Goal: Transaction & Acquisition: Purchase product/service

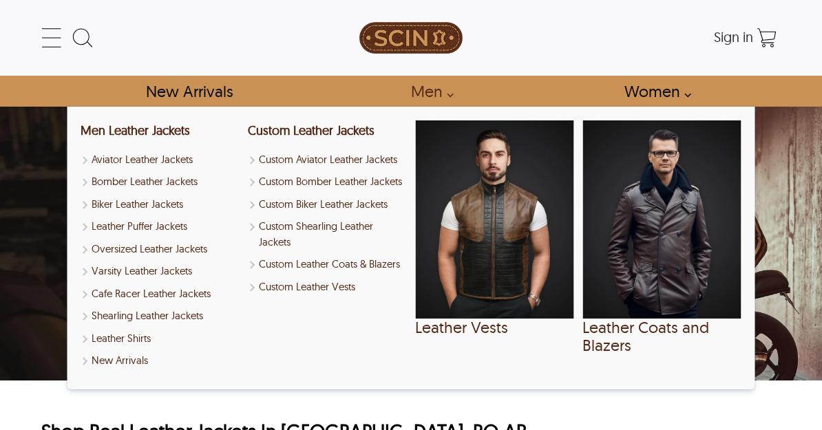
click at [445, 101] on link "Men" at bounding box center [428, 91] width 66 height 31
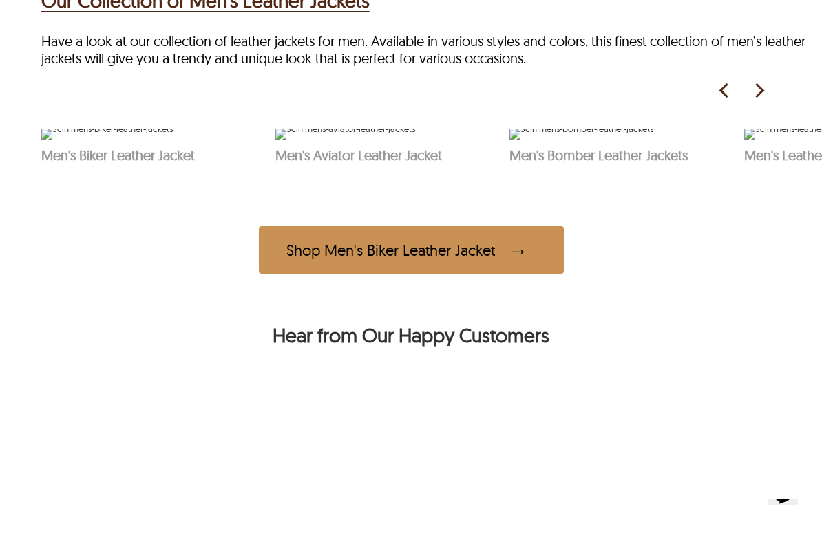
scroll to position [637, 0]
click at [621, 125] on span "See Products" at bounding box center [613, 107] width 140 height 36
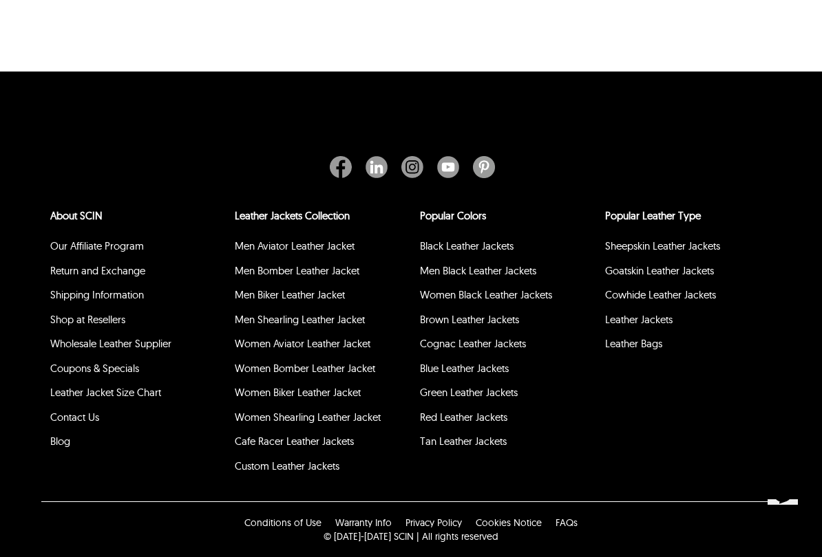
scroll to position [534, 0]
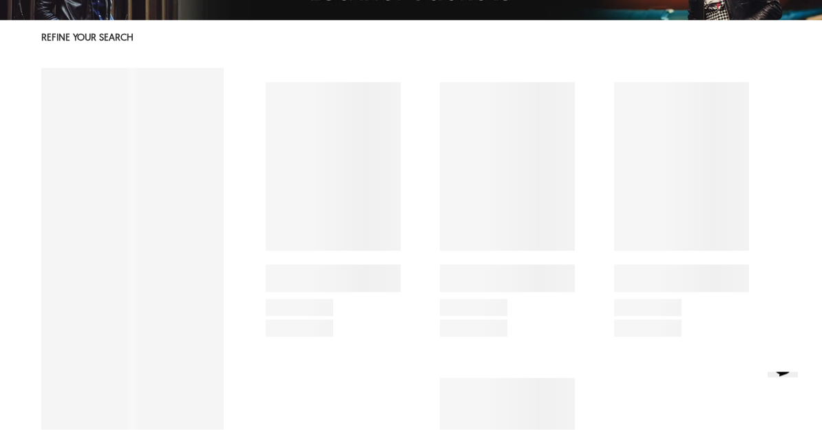
select select "********"
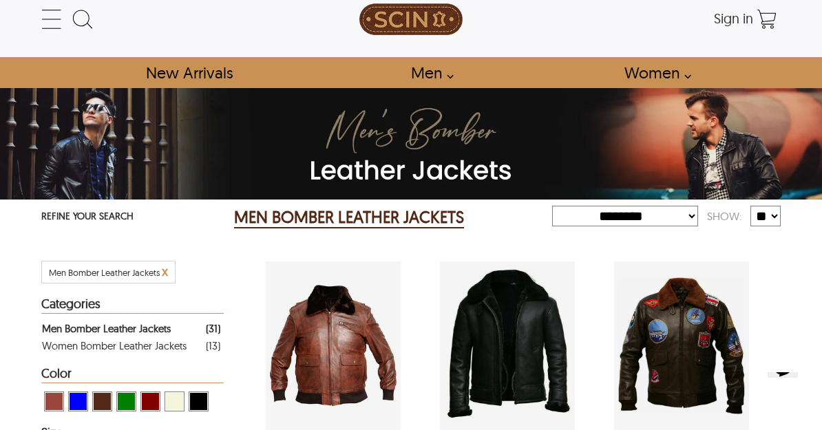
scroll to position [18, 0]
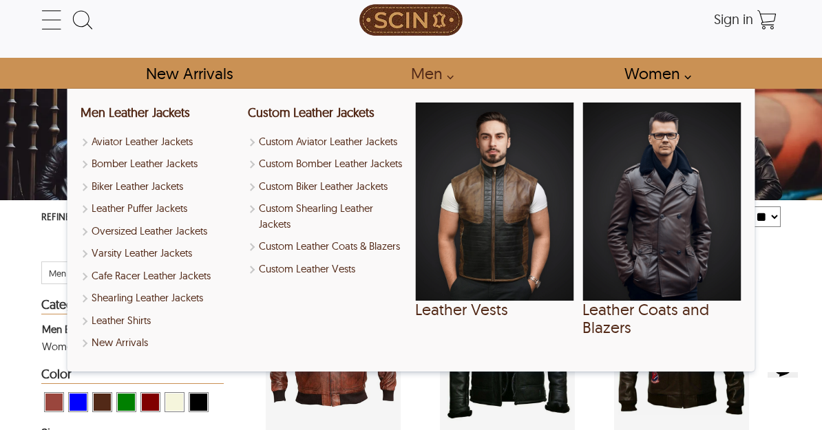
click at [447, 81] on link "Men" at bounding box center [428, 73] width 66 height 31
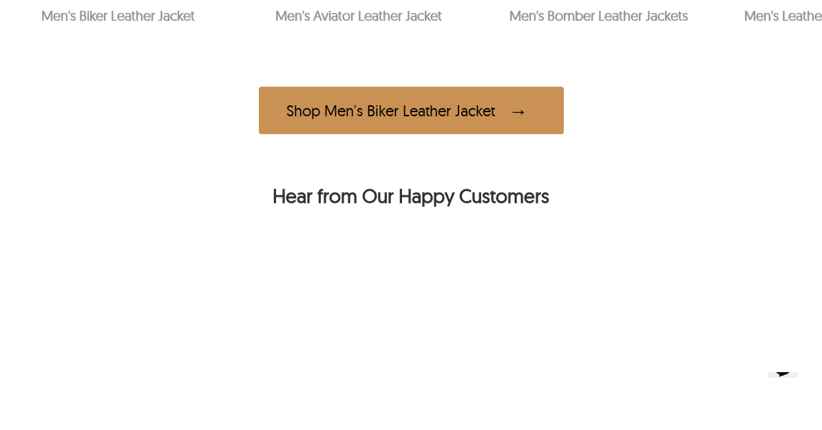
scroll to position [769, 0]
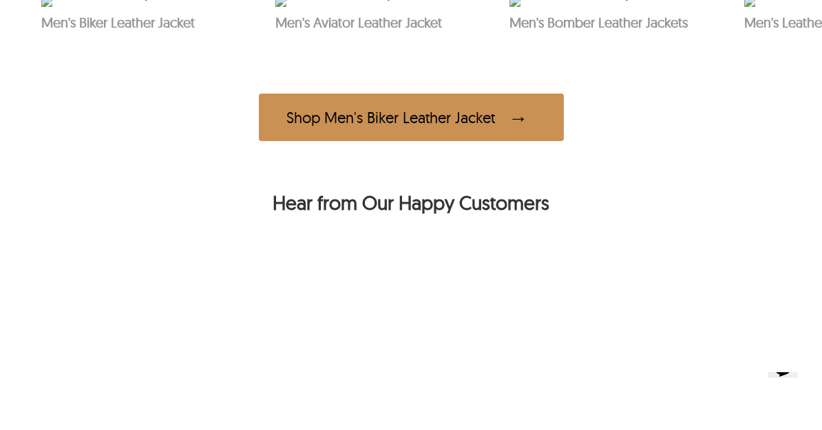
click at [801, 7] on img at bounding box center [818, 1] width 149 height 11
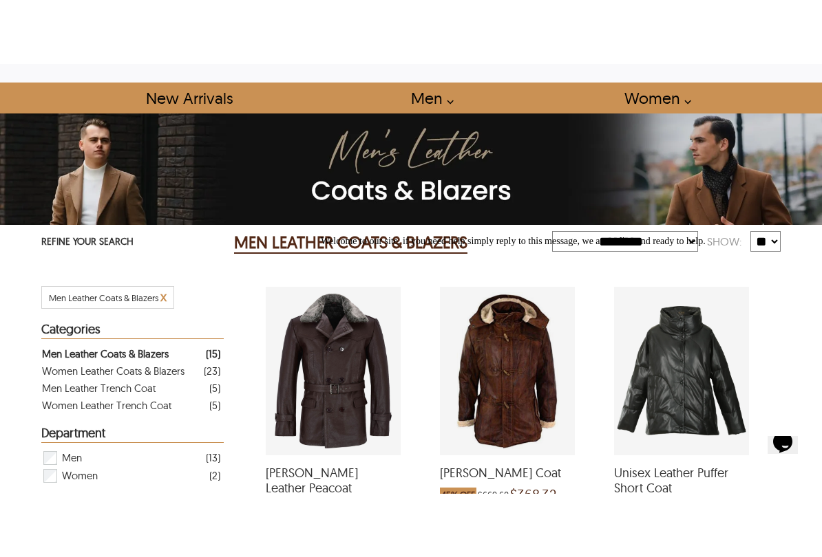
scroll to position [35, 0]
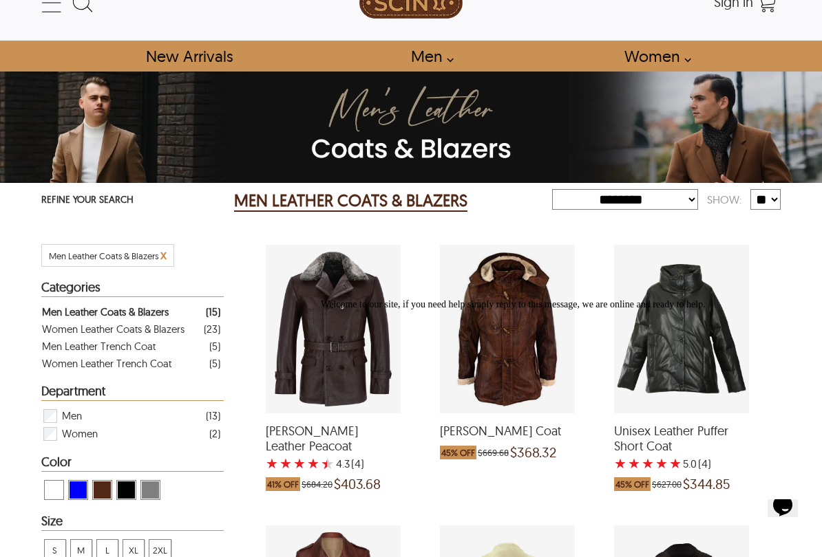
click at [664, 204] on select "**********" at bounding box center [625, 199] width 146 height 21
select select "*********"
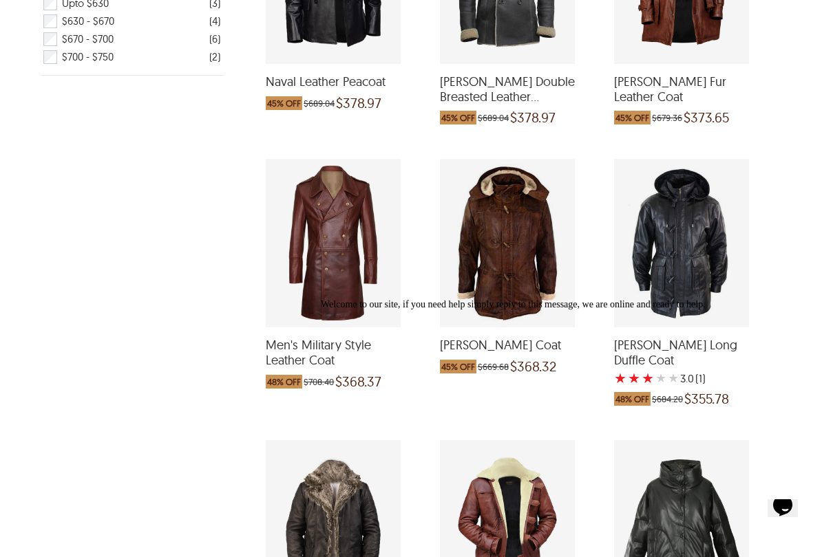
scroll to position [666, 0]
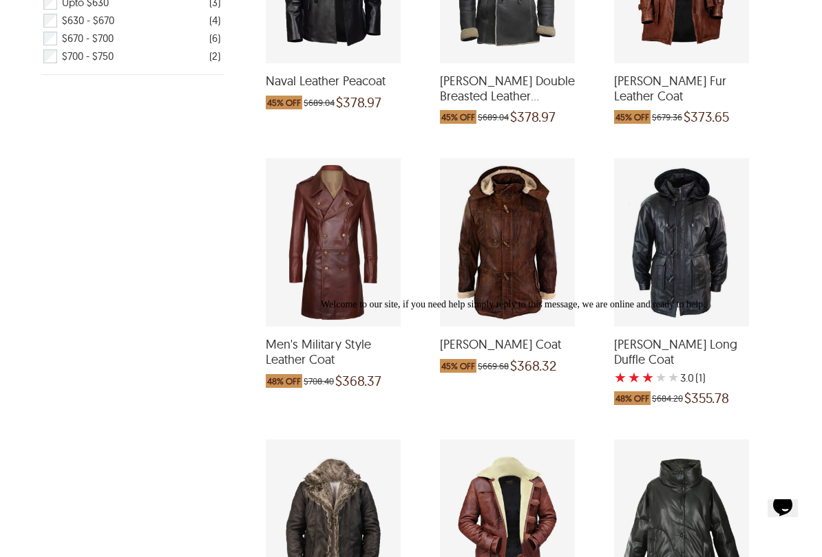
click at [681, 279] on div "Joseph Hooded Long Duffle Coat with a 3 Star Rating 1 Product Review which was …" at bounding box center [681, 242] width 135 height 169
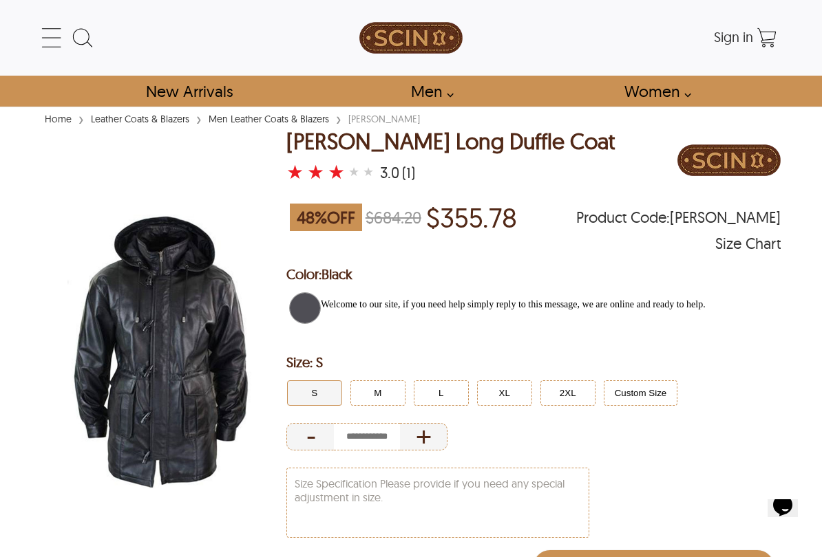
click at [576, 299] on div at bounding box center [566, 299] width 493 height 0
click at [575, 299] on div at bounding box center [566, 299] width 493 height 0
click at [506, 299] on div at bounding box center [566, 299] width 493 height 0
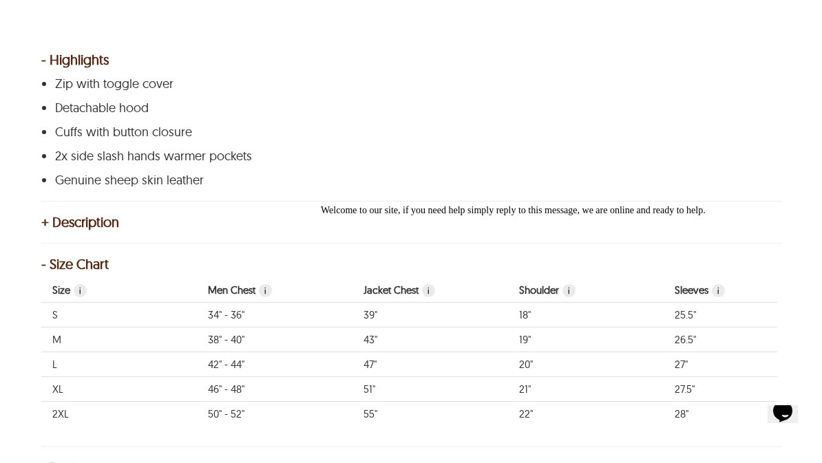
select select "*********"
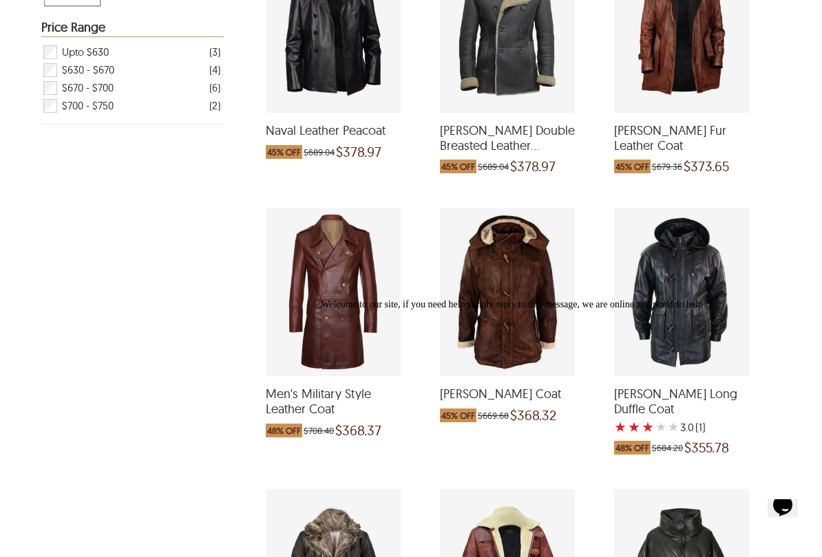
scroll to position [628, 0]
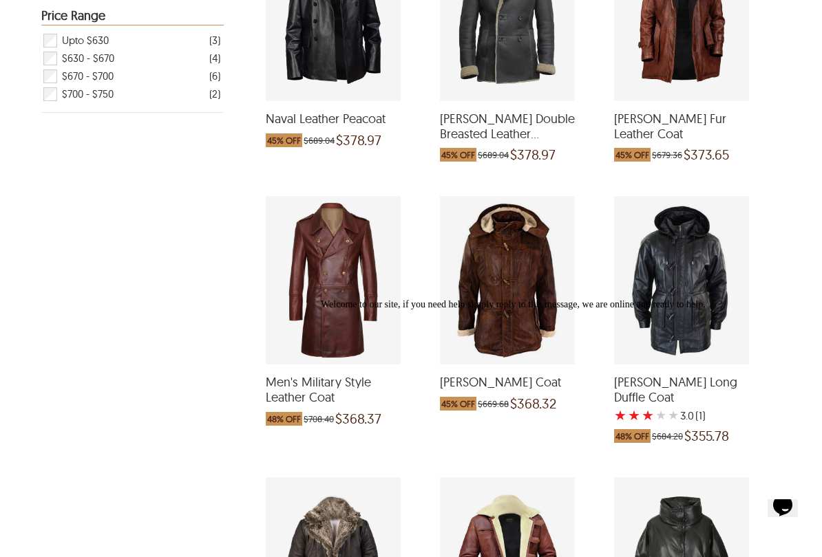
click at [524, 310] on div "Welcome to our site, if you need help simply reply to this message, we are onli…" at bounding box center [566, 304] width 493 height 11
click at [528, 310] on div "Welcome to our site, if you need help simply reply to this message, we are onli…" at bounding box center [566, 304] width 493 height 11
click at [520, 299] on div at bounding box center [566, 299] width 493 height 0
click at [518, 299] on div at bounding box center [566, 299] width 493 height 0
click at [511, 310] on div "Welcome to our site, if you need help simply reply to this message, we are onli…" at bounding box center [566, 304] width 493 height 11
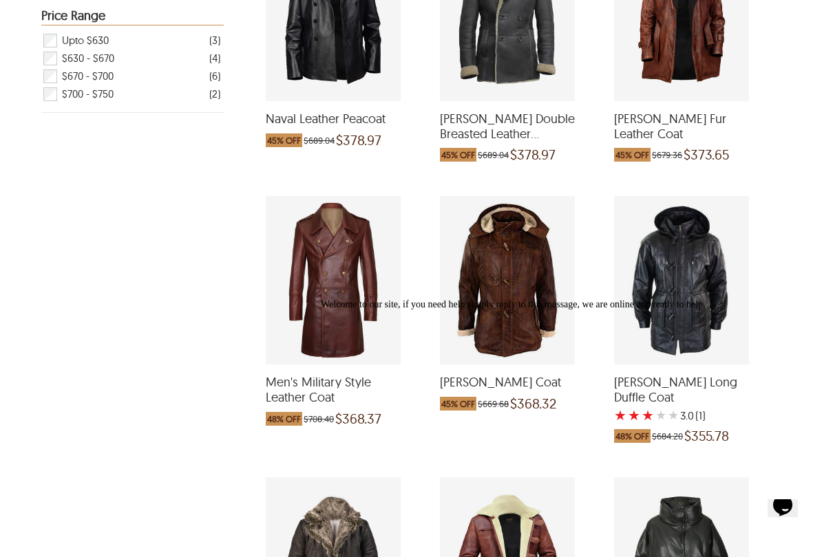
click at [520, 292] on div "Patrick Duffle Coat which was at a price of $669.68, now after discount the pri…" at bounding box center [507, 280] width 135 height 169
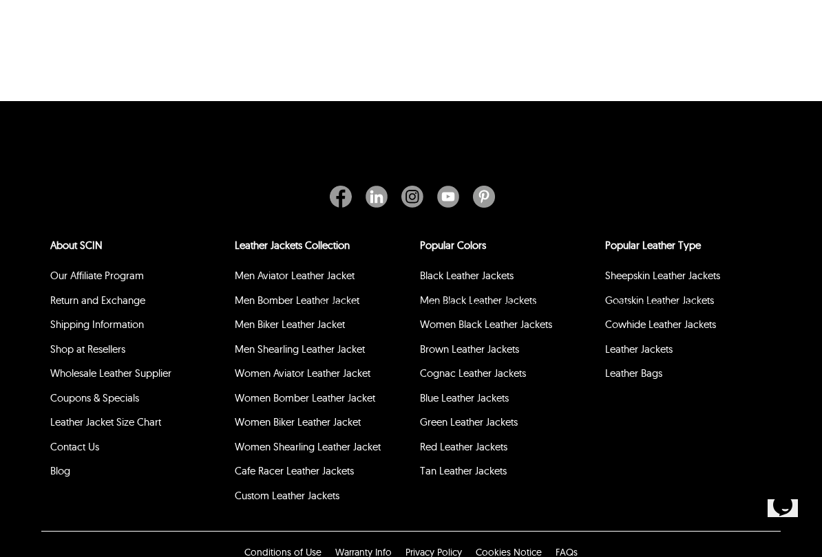
click at [525, 294] on link "Men Black Leather Jackets" at bounding box center [478, 300] width 116 height 13
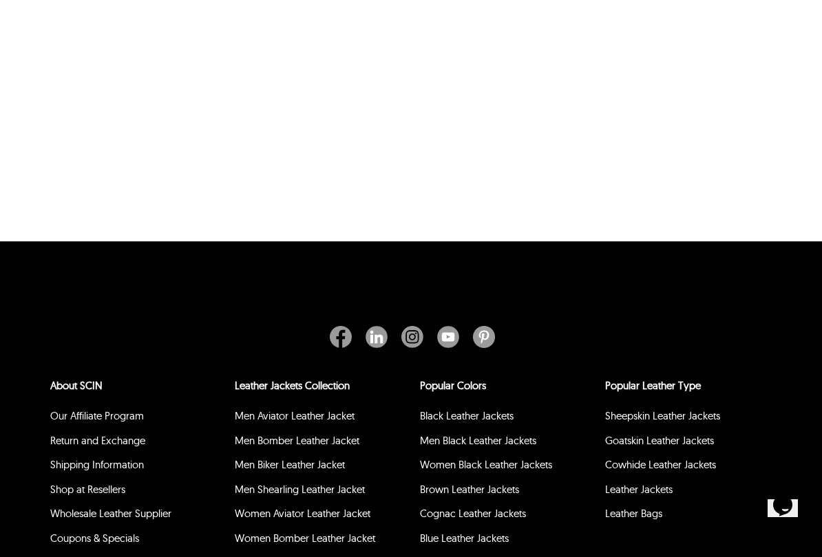
scroll to position [112, 0]
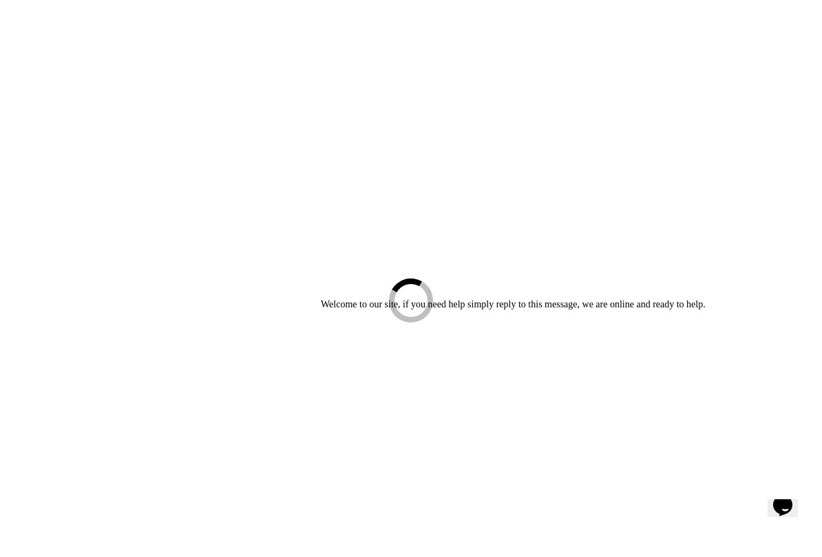
select select "********"
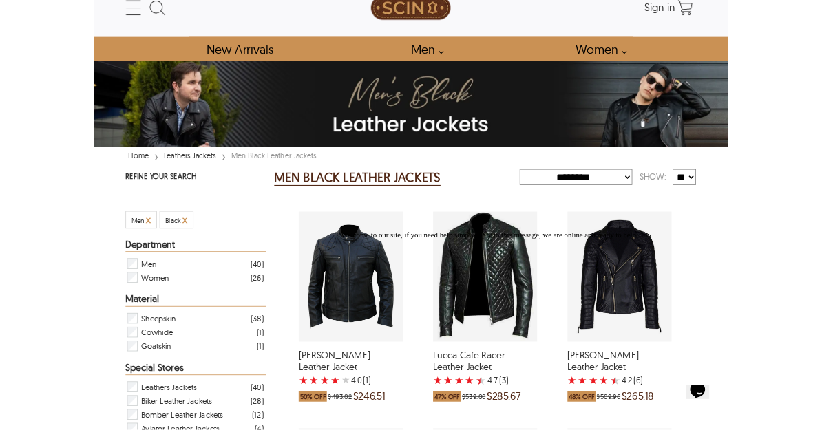
scroll to position [0, 0]
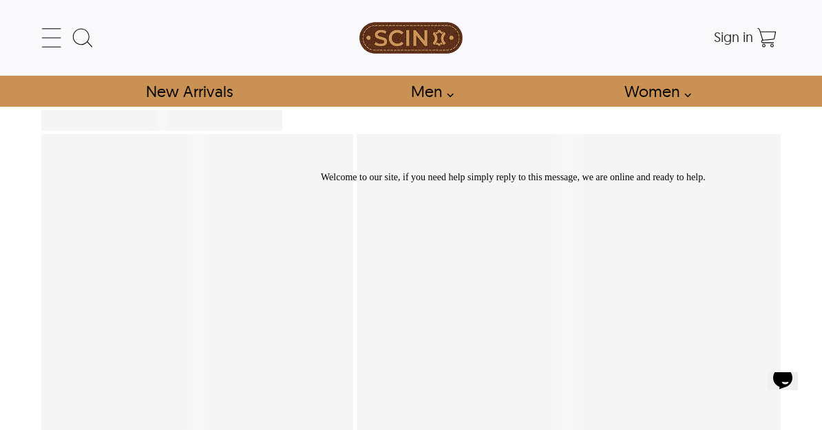
scroll to position [732, 0]
